Goal: Task Accomplishment & Management: Manage account settings

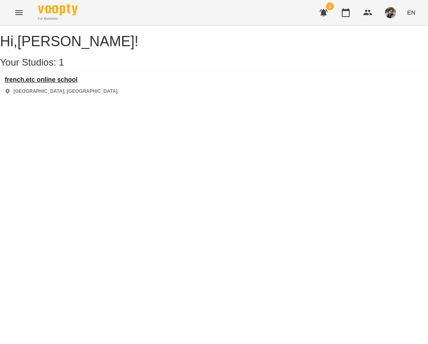
click at [64, 83] on h3 "french.etc online school" at bounding box center [61, 79] width 113 height 7
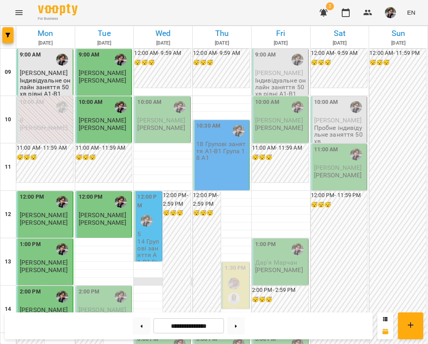
scroll to position [121, 0]
click at [110, 288] on div "2:00 PM" at bounding box center [104, 297] width 51 height 18
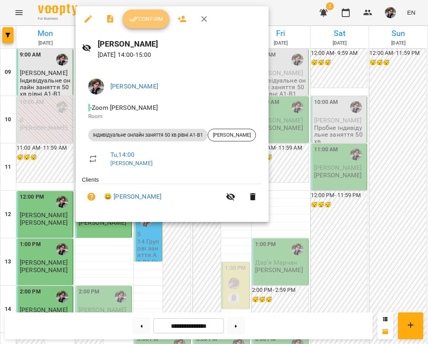
click at [147, 20] on span "Confirm" at bounding box center [146, 18] width 34 height 9
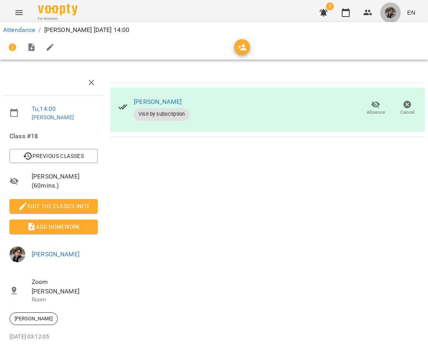
click at [385, 14] on button "button" at bounding box center [390, 12] width 21 height 21
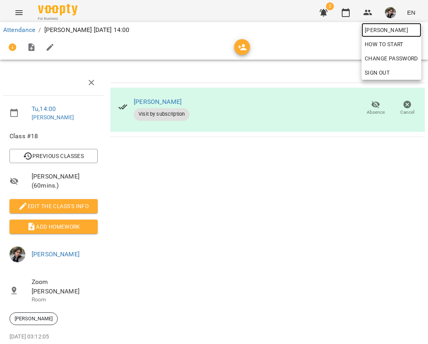
click at [390, 32] on span "[PERSON_NAME]" at bounding box center [391, 29] width 53 height 9
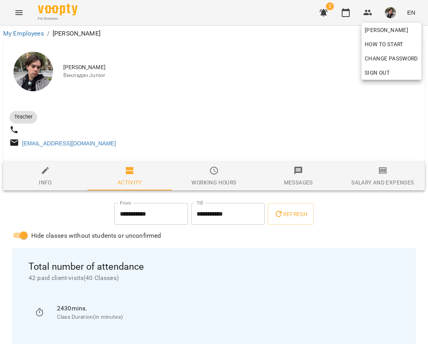
click at [292, 120] on div at bounding box center [214, 172] width 428 height 344
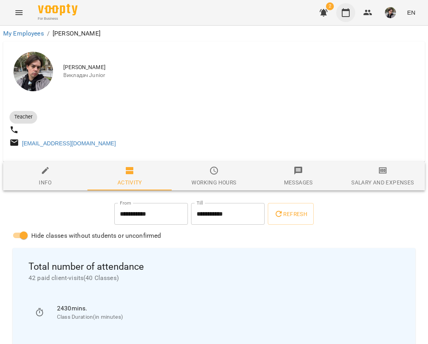
scroll to position [0, 0]
click at [348, 18] on button "button" at bounding box center [345, 12] width 19 height 19
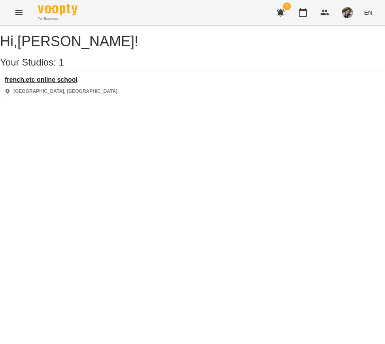
click at [77, 83] on h3 "french.etc online school" at bounding box center [61, 79] width 113 height 7
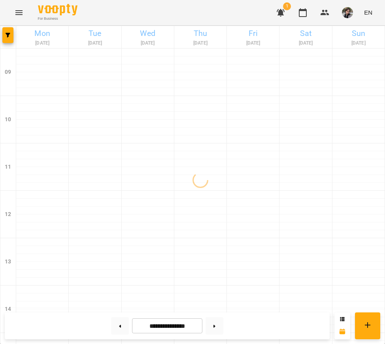
click at [287, 6] on span "1" at bounding box center [287, 6] width 8 height 8
click at [281, 13] on icon "button" at bounding box center [281, 13] width 8 height 8
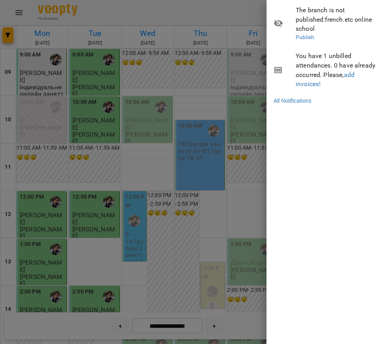
click at [308, 23] on span "The branch is not published : french.etc online school" at bounding box center [337, 20] width 83 height 28
click at [203, 66] on div at bounding box center [192, 172] width 385 height 344
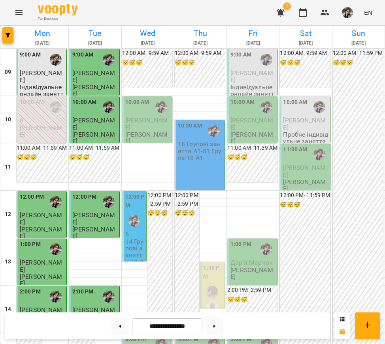
click at [279, 13] on icon "button" at bounding box center [280, 12] width 9 height 9
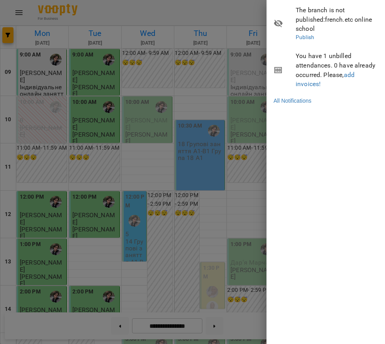
click at [279, 66] on icon at bounding box center [278, 70] width 9 height 9
click at [243, 7] on div at bounding box center [192, 172] width 385 height 344
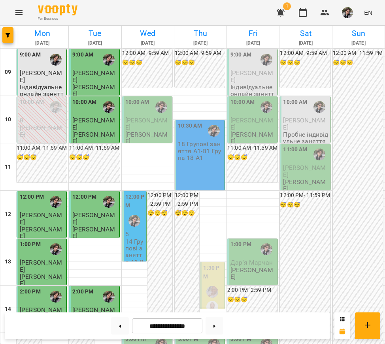
scroll to position [83, 0]
